Goal: Transaction & Acquisition: Obtain resource

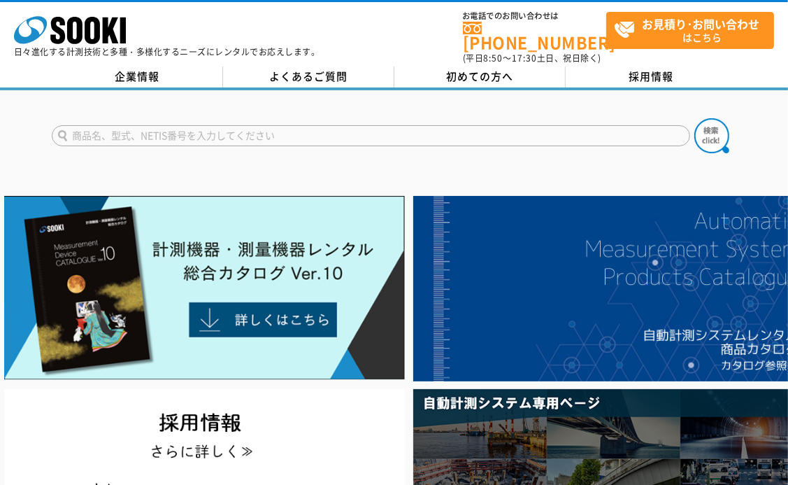
click at [492, 127] on input "text" at bounding box center [371, 135] width 639 height 21
click at [383, 125] on input "text" at bounding box center [371, 135] width 639 height 21
type input "酸素及び流加水素計"
click at [709, 120] on img at bounding box center [712, 135] width 35 height 35
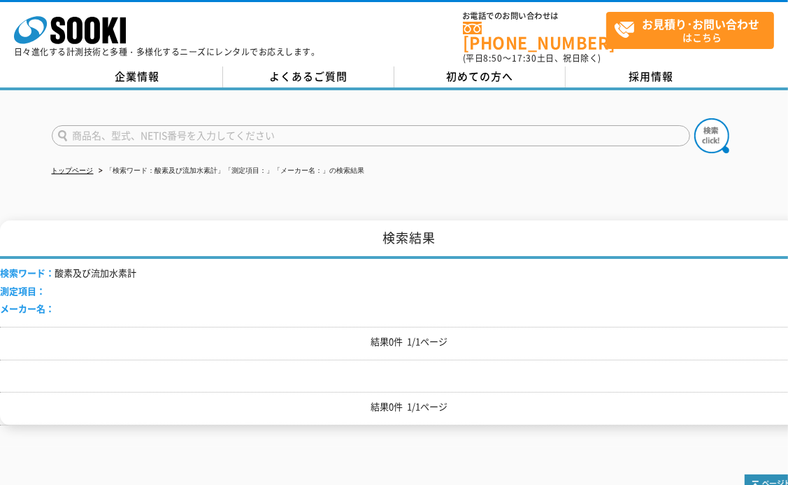
click at [215, 125] on input "text" at bounding box center [371, 135] width 639 height 21
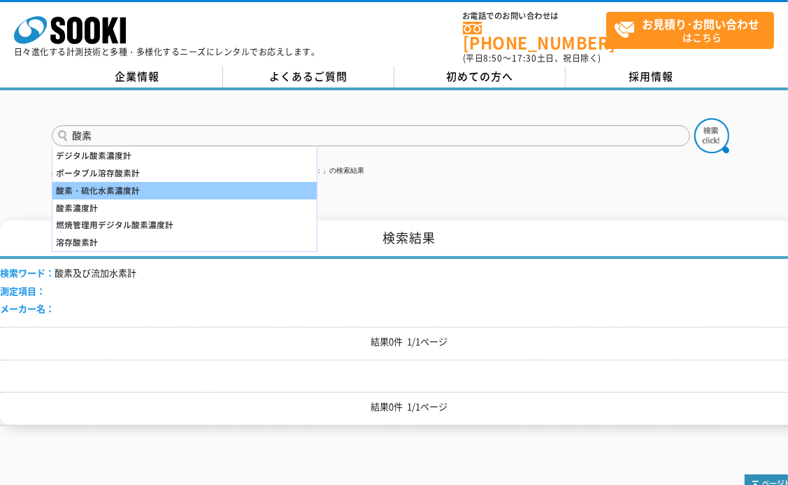
click at [194, 182] on div "酸素・硫化水素濃度計" at bounding box center [184, 190] width 264 height 17
type input "酸素・硫化水素濃度計"
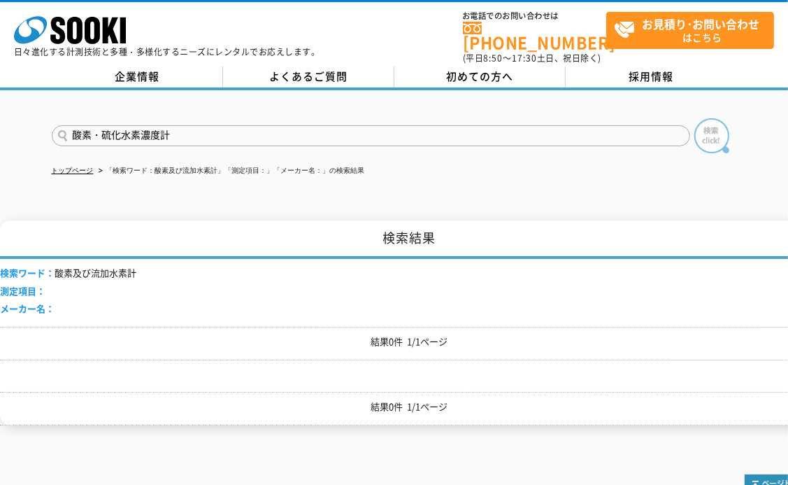
click at [712, 133] on img at bounding box center [712, 135] width 35 height 35
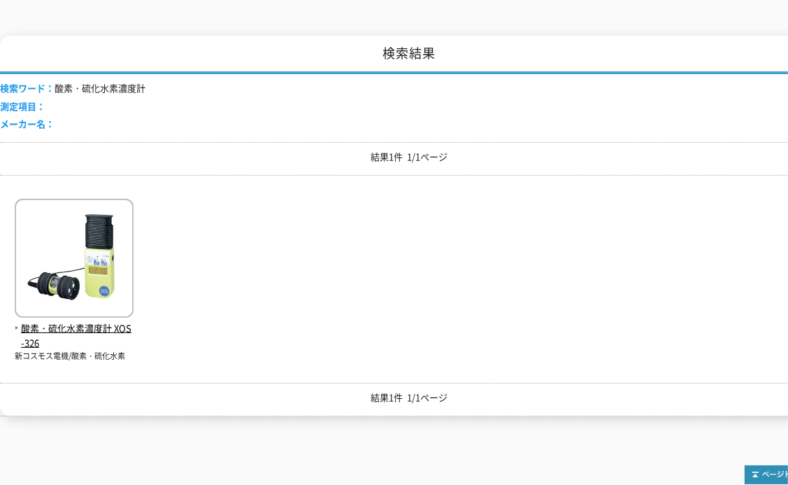
scroll to position [210, 0]
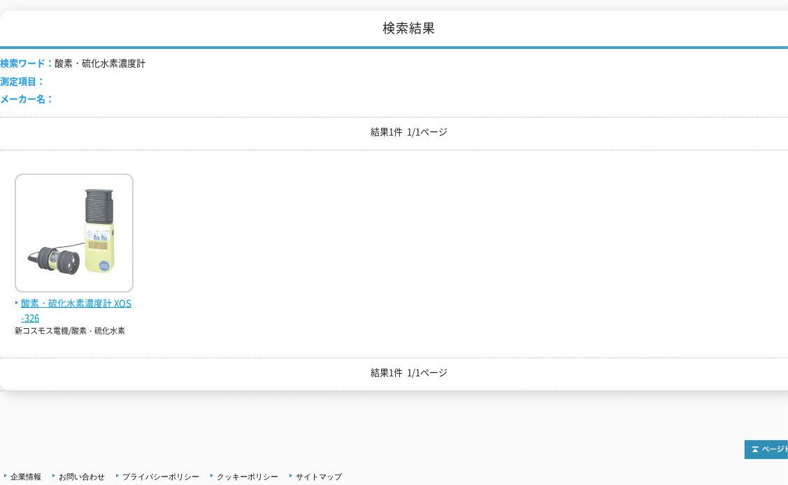
click at [89, 296] on span "酸素・硫化水素濃度計 XOS-326" at bounding box center [74, 310] width 119 height 29
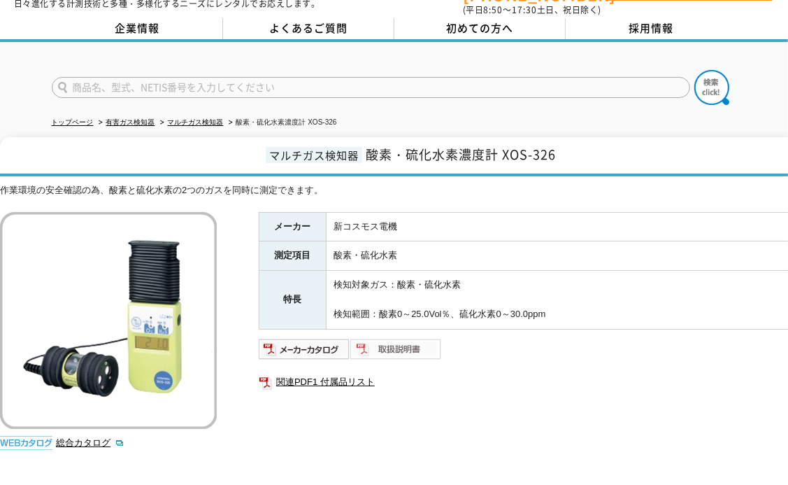
scroll to position [70, 0]
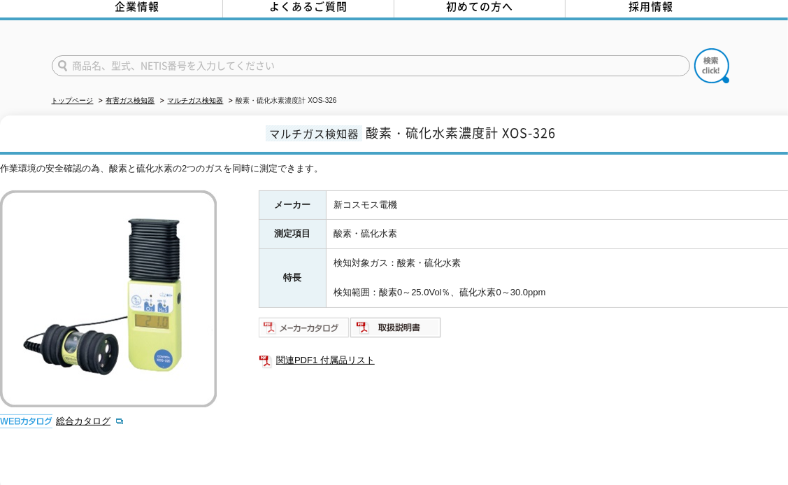
click at [317, 316] on img at bounding box center [305, 327] width 92 height 22
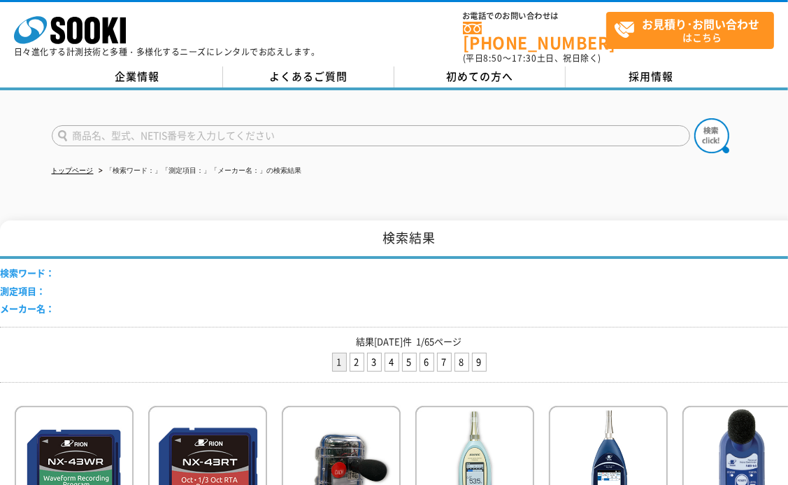
click at [288, 125] on input "text" at bounding box center [371, 135] width 639 height 21
drag, startPoint x: 108, startPoint y: 125, endPoint x: 190, endPoint y: 124, distance: 82.5
click at [190, 125] on input "ﾎﾟｰﾀﾌﾞﾙがすものたー" at bounding box center [371, 135] width 639 height 21
type input "ﾎﾟｰﾀﾌﾞﾙガスモニター"
click at [715, 118] on img at bounding box center [712, 135] width 35 height 35
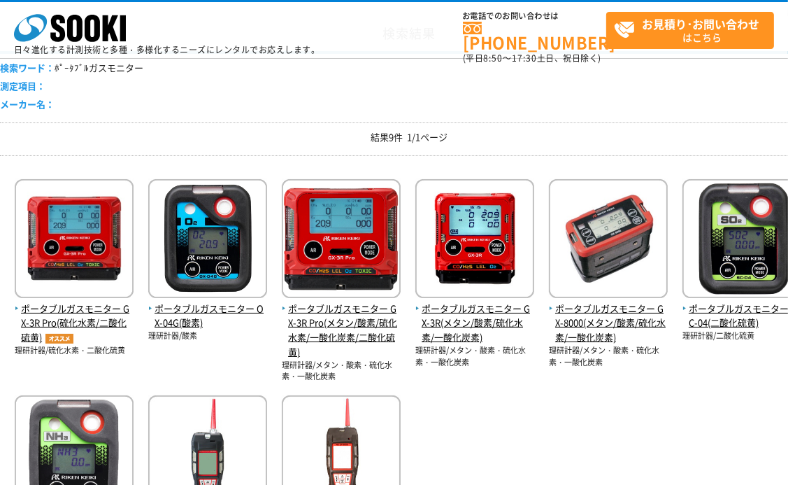
scroll to position [210, 0]
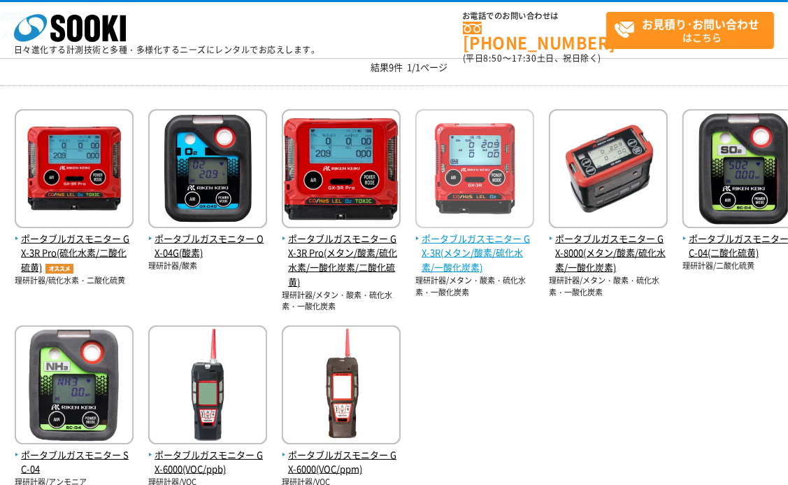
click at [474, 243] on span "ポータブルガスモニター GX-3R(メタン/酸素/硫化水素/一酸化炭素)" at bounding box center [474, 253] width 119 height 43
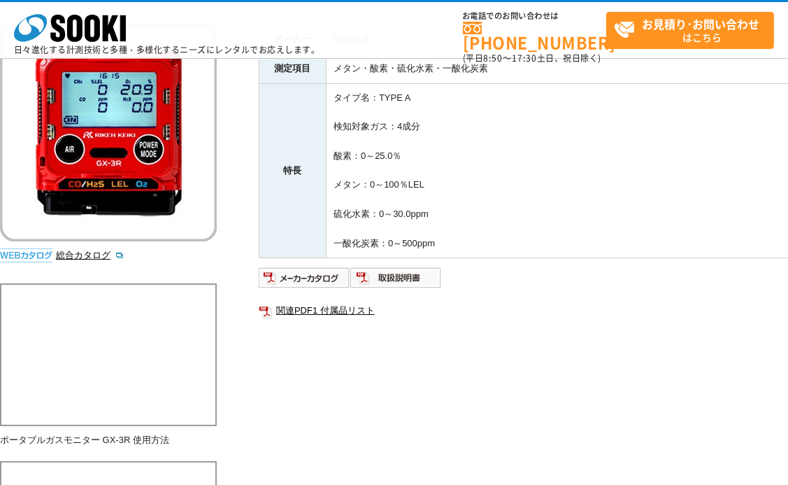
scroll to position [210, 0]
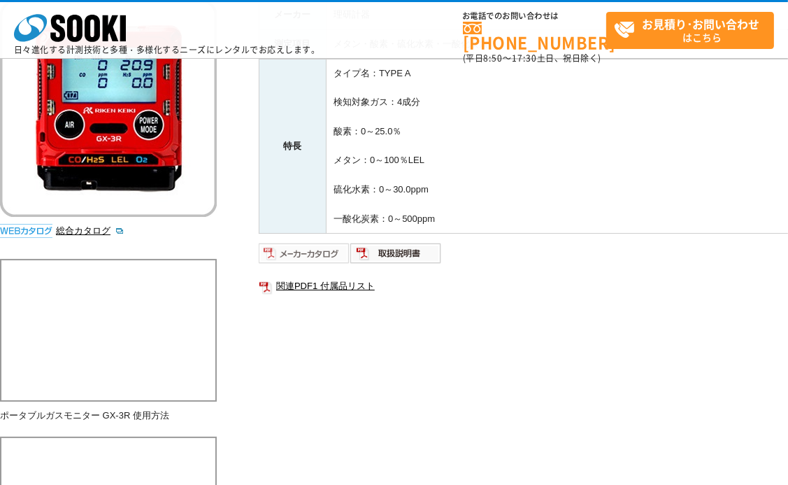
click at [308, 257] on img at bounding box center [305, 253] width 92 height 22
